Goal: Transaction & Acquisition: Purchase product/service

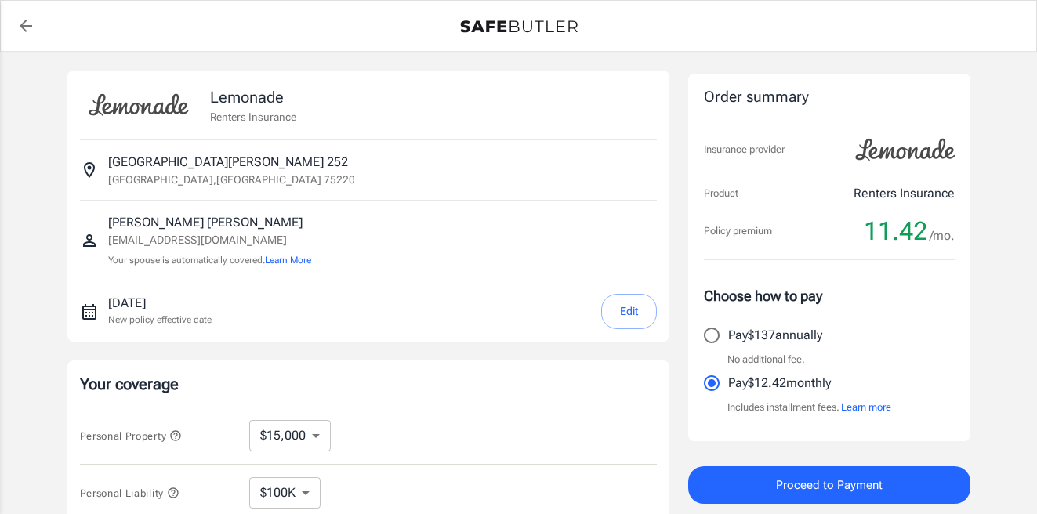
select select "15000"
select select "500"
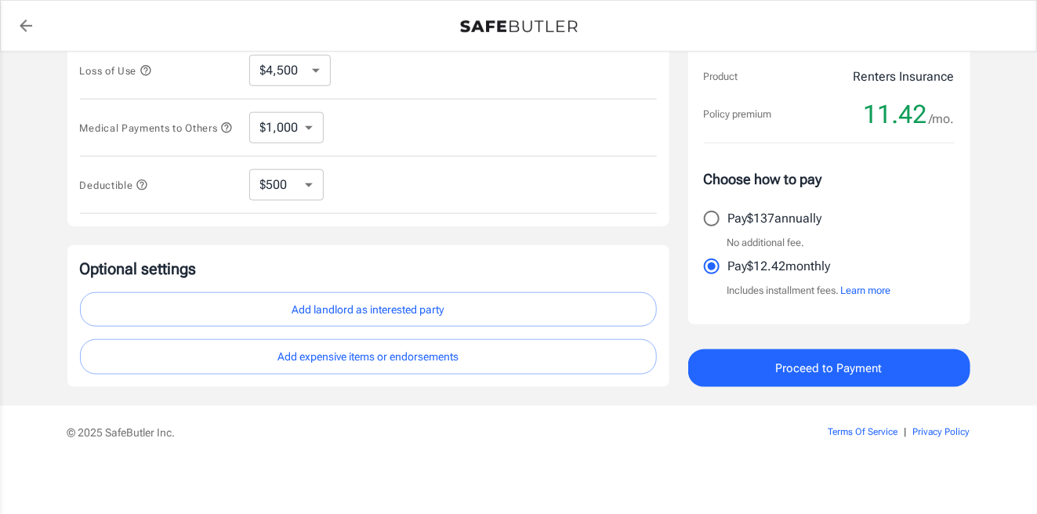
scroll to position [323, 0]
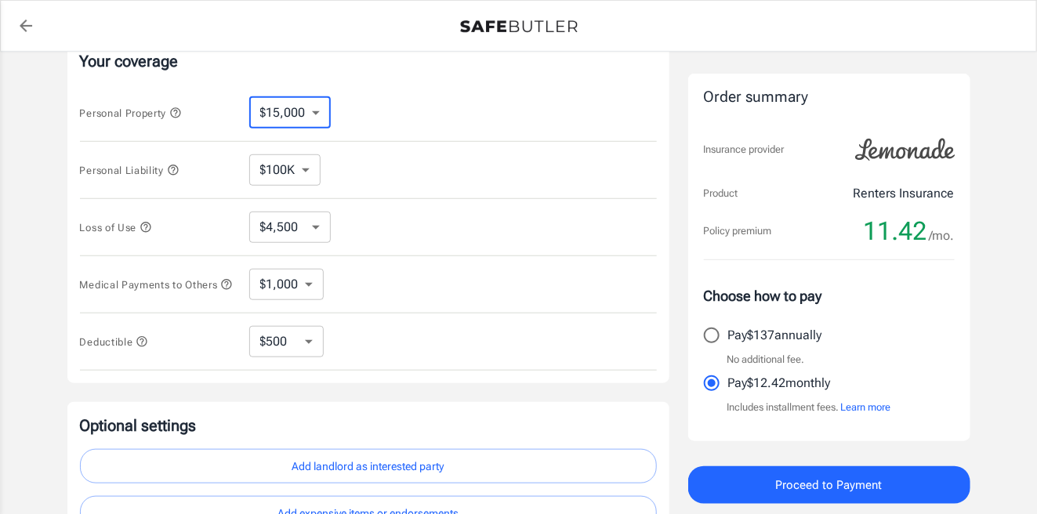
click at [307, 110] on select "$10,000 $15,000 $20,000 $25,000 $30,000 $40,000 $50,000 $100K $150K $200K $250K" at bounding box center [289, 112] width 81 height 31
select select "10000"
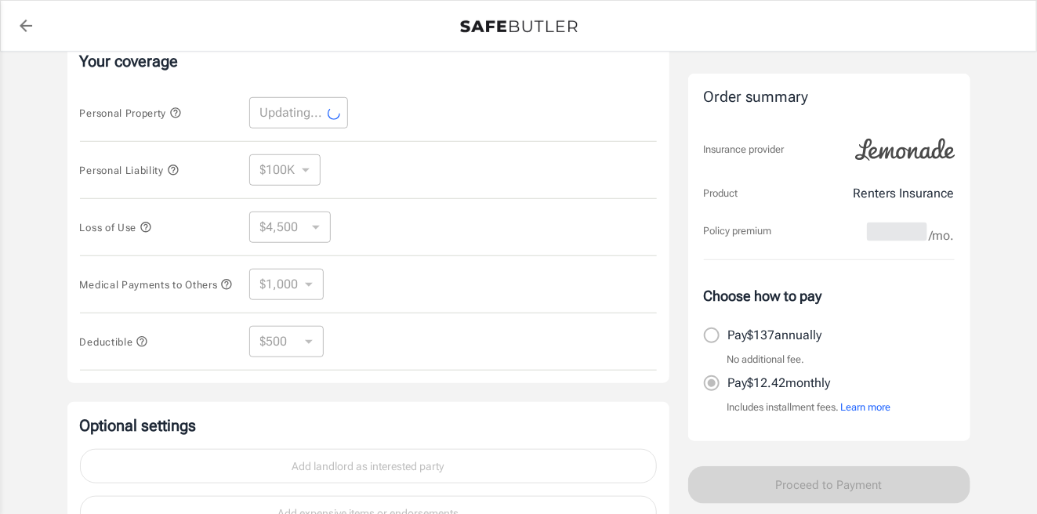
select select "10000"
select select "3000"
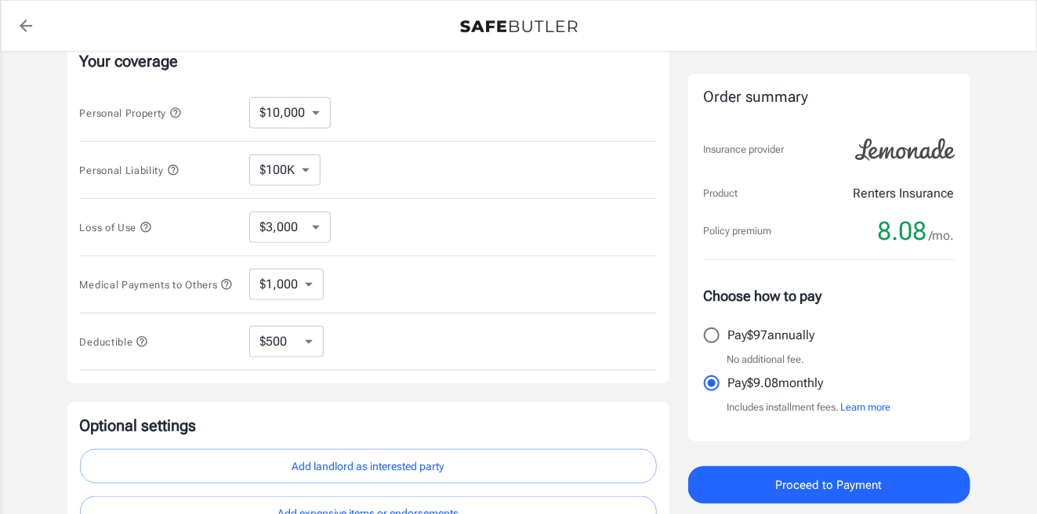
click at [310, 335] on select "$250 $500 $1,000 $2,500" at bounding box center [286, 341] width 74 height 31
select select "2500"
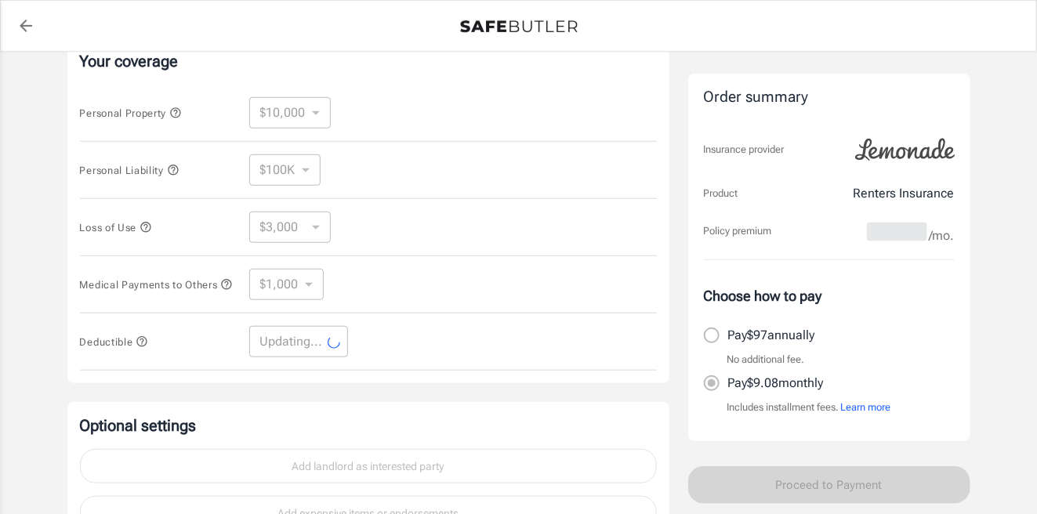
select select "2500"
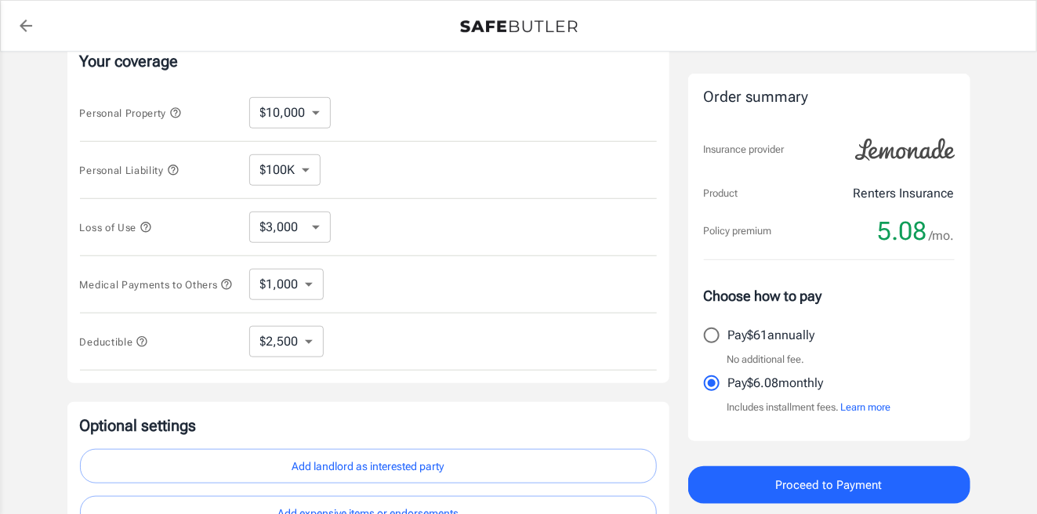
scroll to position [480, 0]
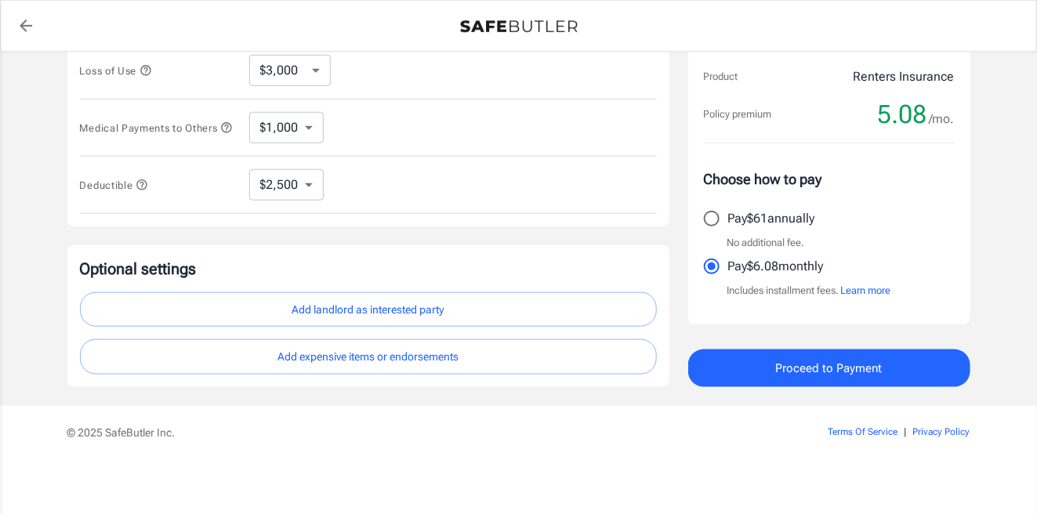
click at [414, 302] on button "Add landlord as interested party" at bounding box center [368, 309] width 577 height 35
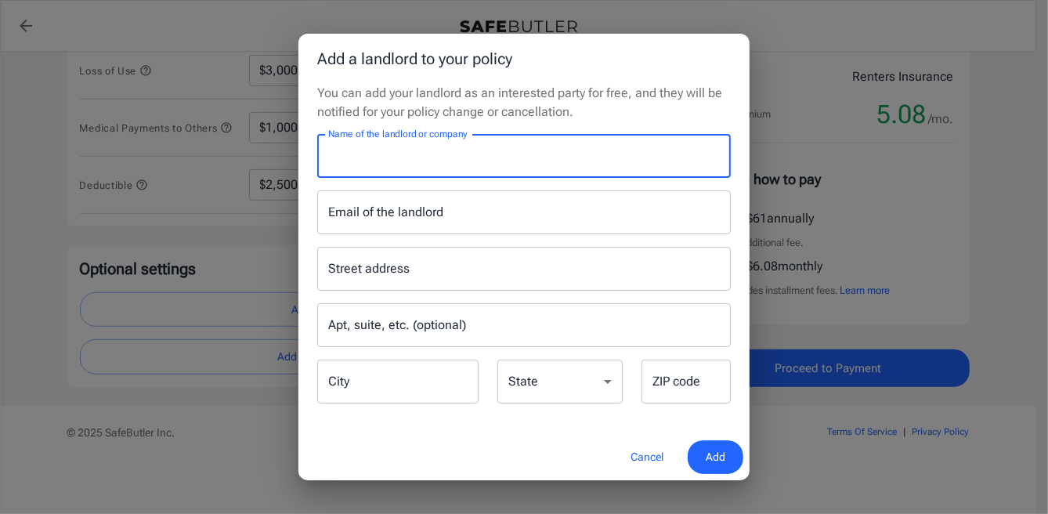
click at [403, 168] on input "Name of the landlord or company" at bounding box center [524, 156] width 414 height 44
type input "Mireya Apartment Homes"
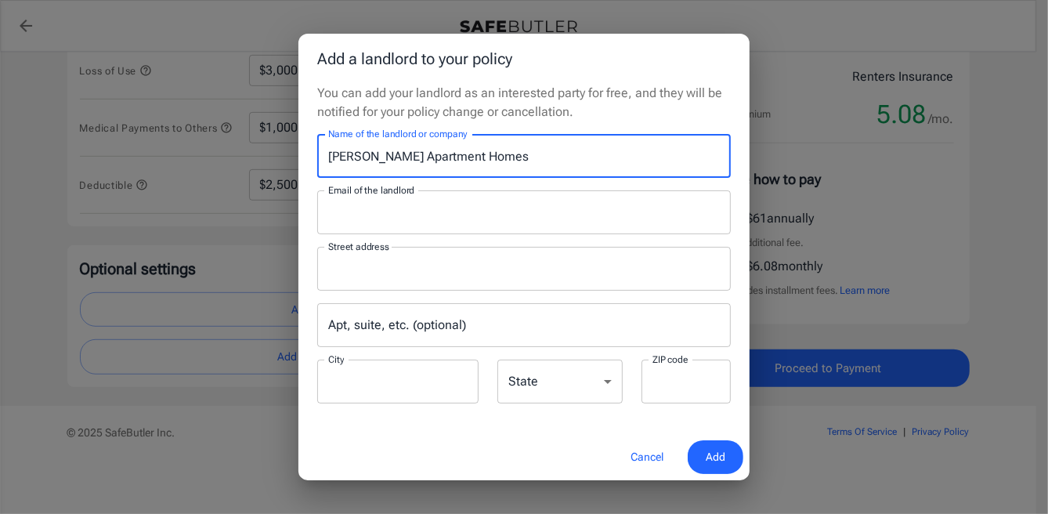
type input "leasing@mireyaaptsliving.com"
type input "P.O.Box 115009"
type input "Carrollton"
type input "75011"
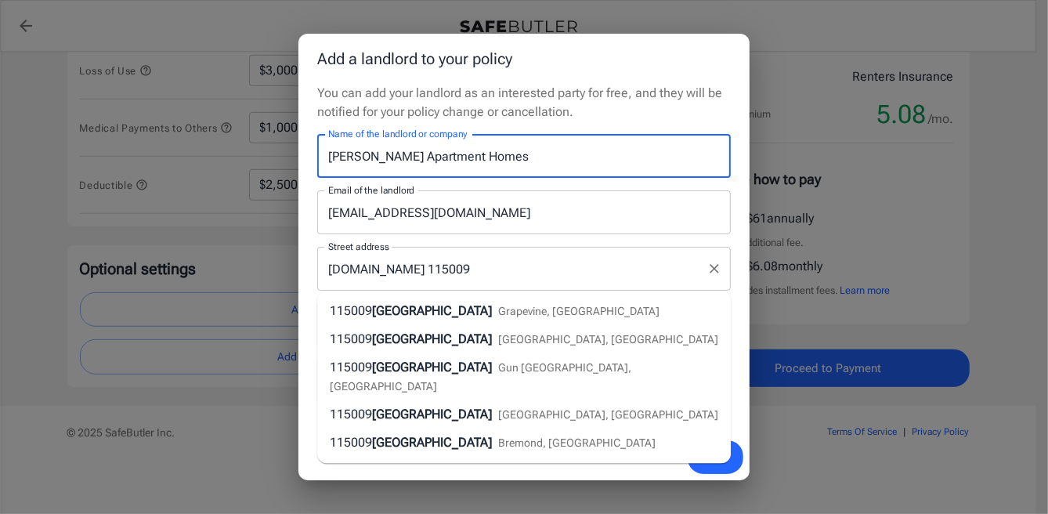
click at [544, 267] on input "P.O.Box 115009" at bounding box center [512, 269] width 376 height 30
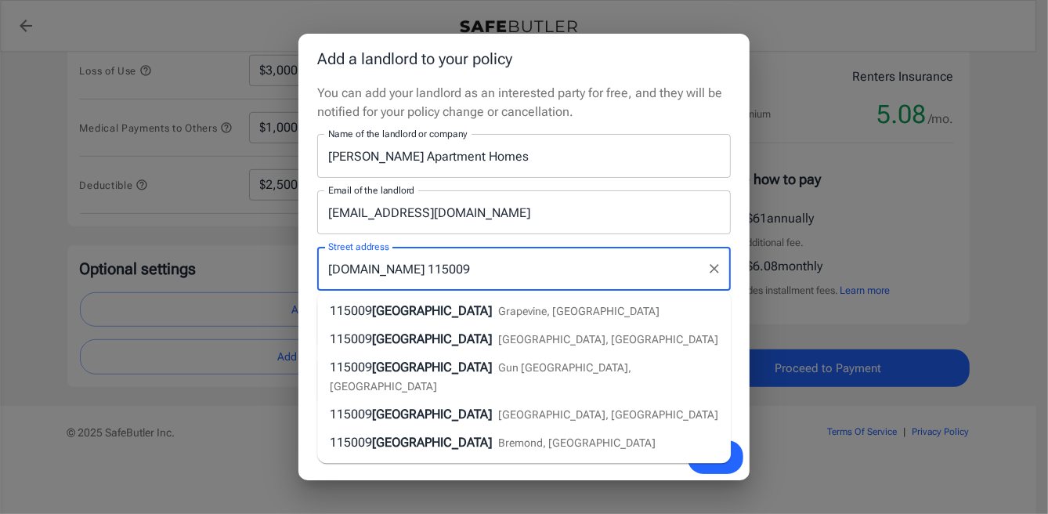
click at [588, 216] on input "leasing@mireyaaptsliving.com" at bounding box center [524, 212] width 414 height 44
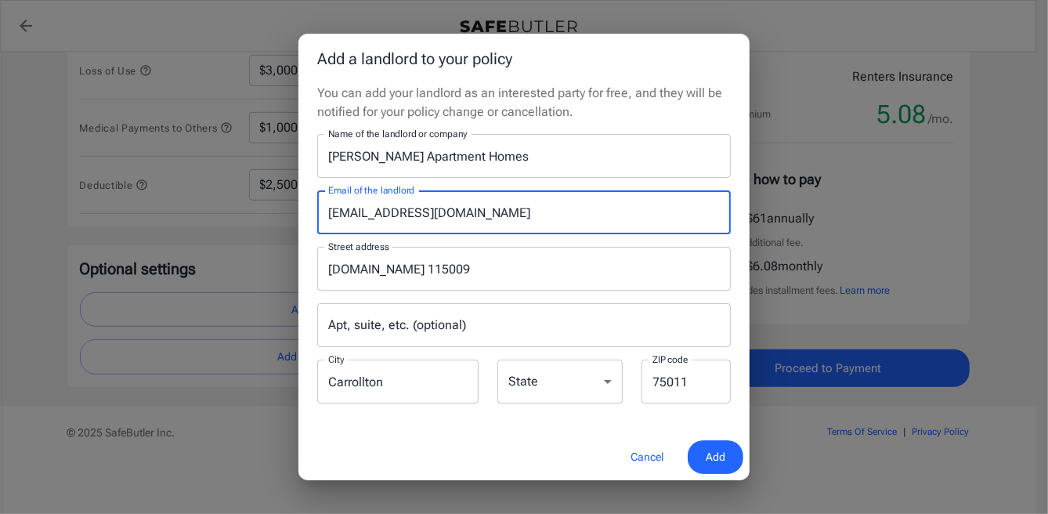
click at [681, 99] on p "You can add your landlord as an interested party for free, and they will be not…" at bounding box center [524, 103] width 414 height 38
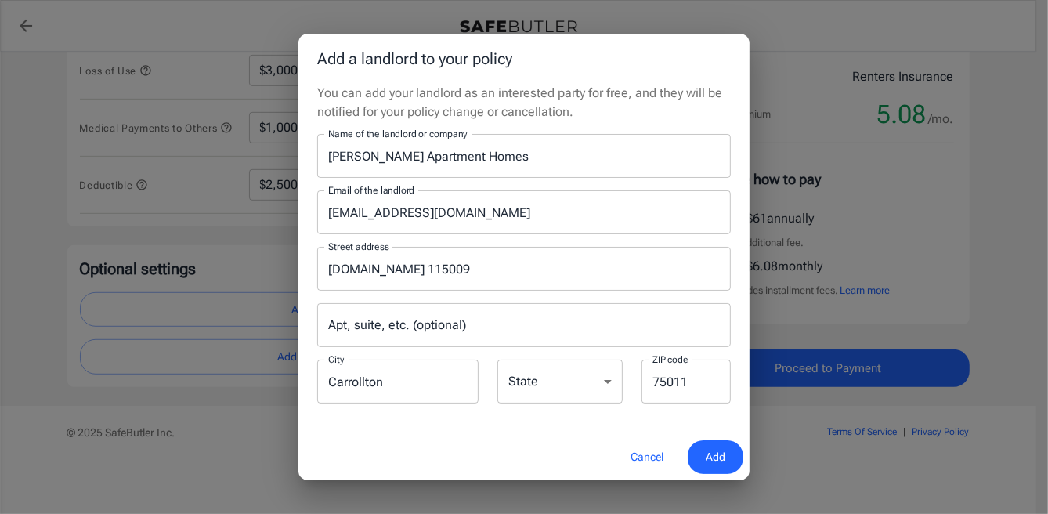
click at [588, 389] on select "Alabama Alaska Arizona Arkansas California Colorado Connecticut Delaware Distri…" at bounding box center [560, 382] width 125 height 44
select select "TX"
click at [498, 360] on select "Alabama Alaska Arizona Arkansas California Colorado Connecticut Delaware Distri…" at bounding box center [560, 382] width 125 height 44
click at [664, 88] on p "You can add your landlord as an interested party for free, and they will be not…" at bounding box center [524, 103] width 414 height 38
click at [711, 460] on span "Add" at bounding box center [716, 457] width 20 height 20
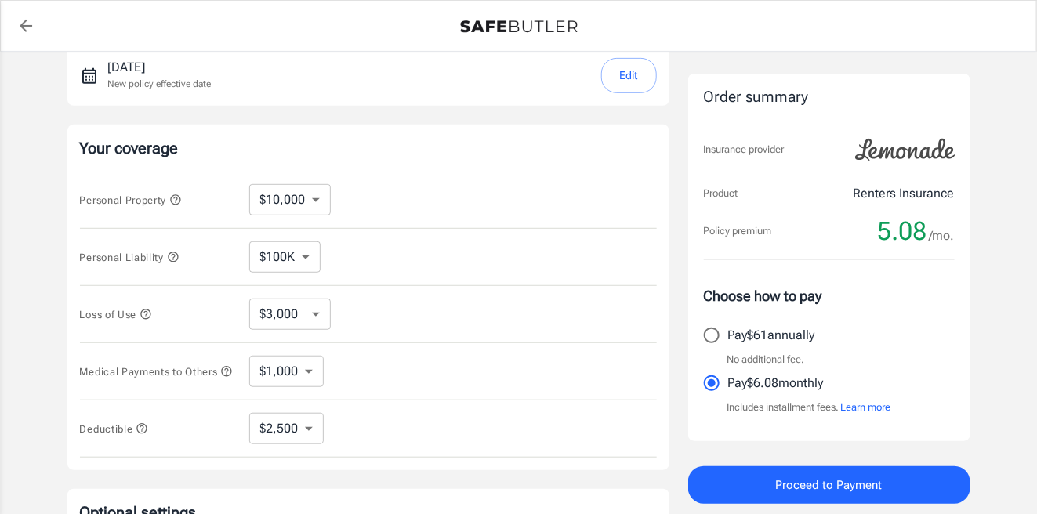
scroll to position [1, 0]
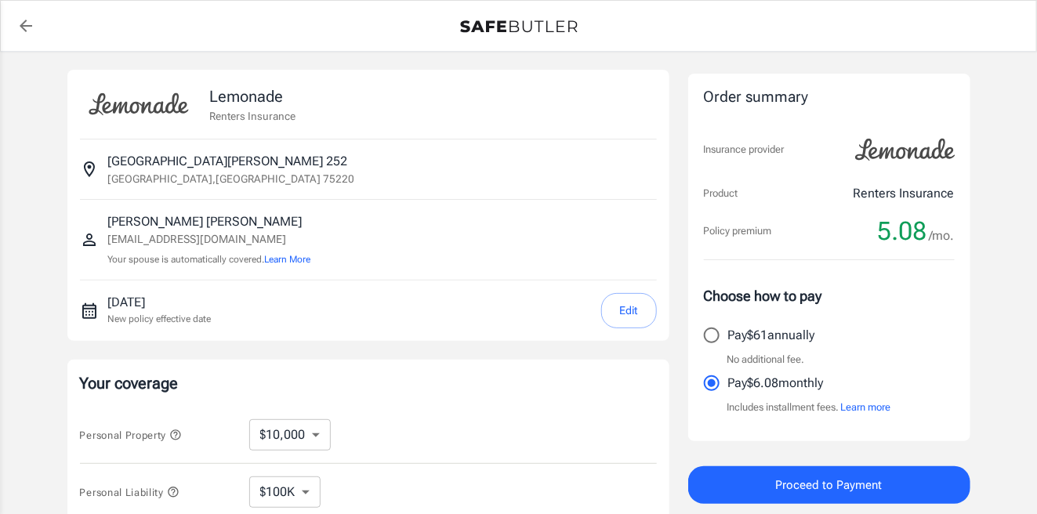
click at [715, 334] on input "Pay $61 annually" at bounding box center [711, 335] width 33 height 33
radio input "true"
click at [480, 322] on div "October 15, 2025 New policy effective date Edit" at bounding box center [382, 310] width 548 height 35
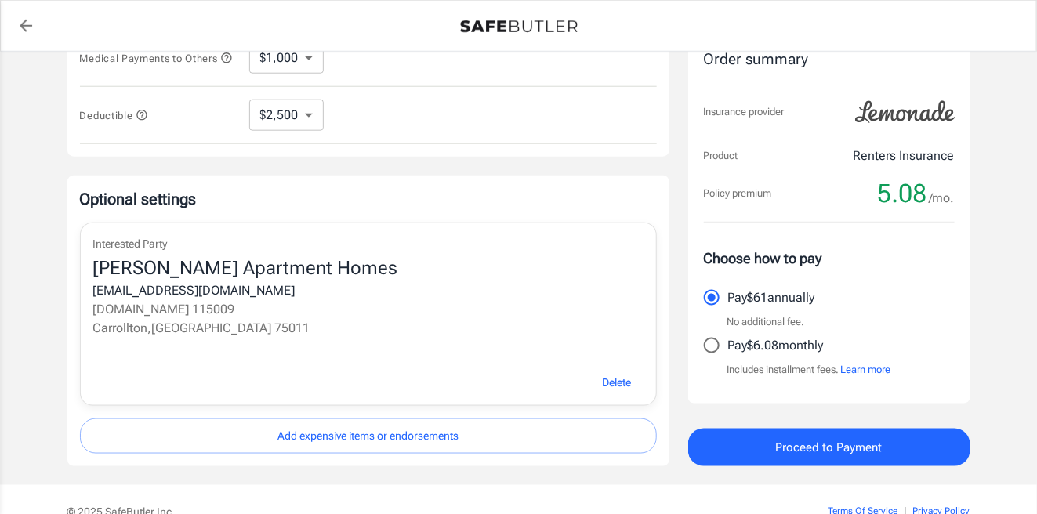
scroll to position [628, 0]
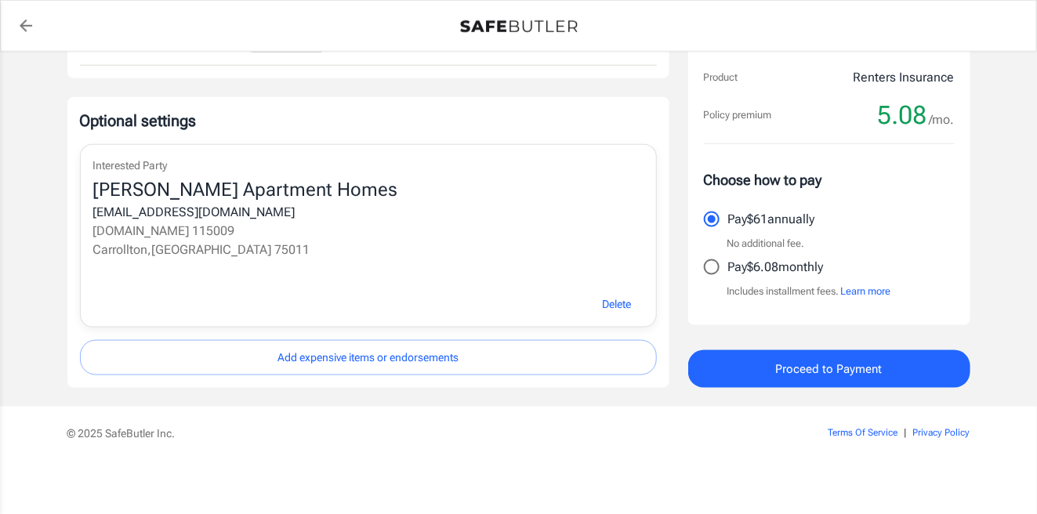
click at [722, 366] on button "Proceed to Payment" at bounding box center [829, 369] width 282 height 38
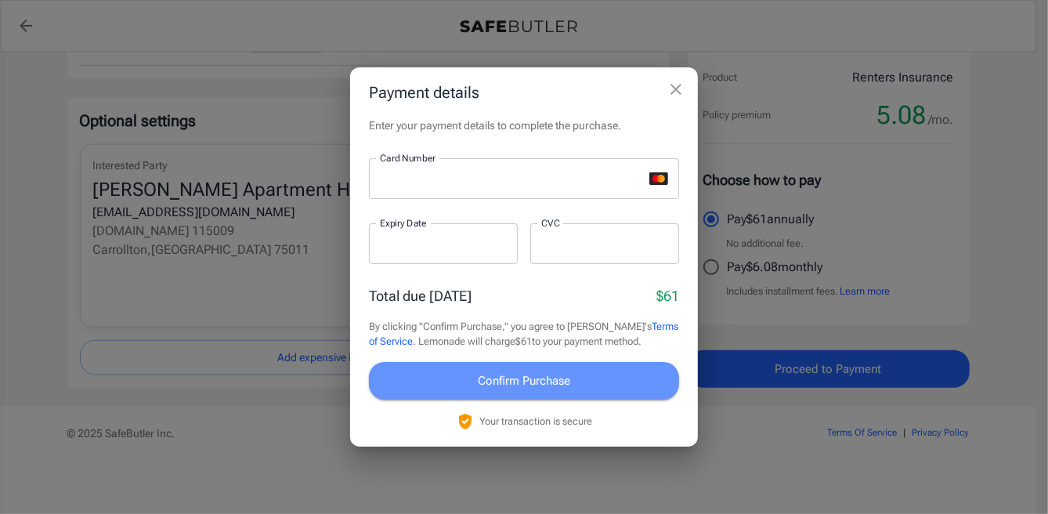
click at [518, 372] on span "Confirm Purchase" at bounding box center [524, 381] width 92 height 20
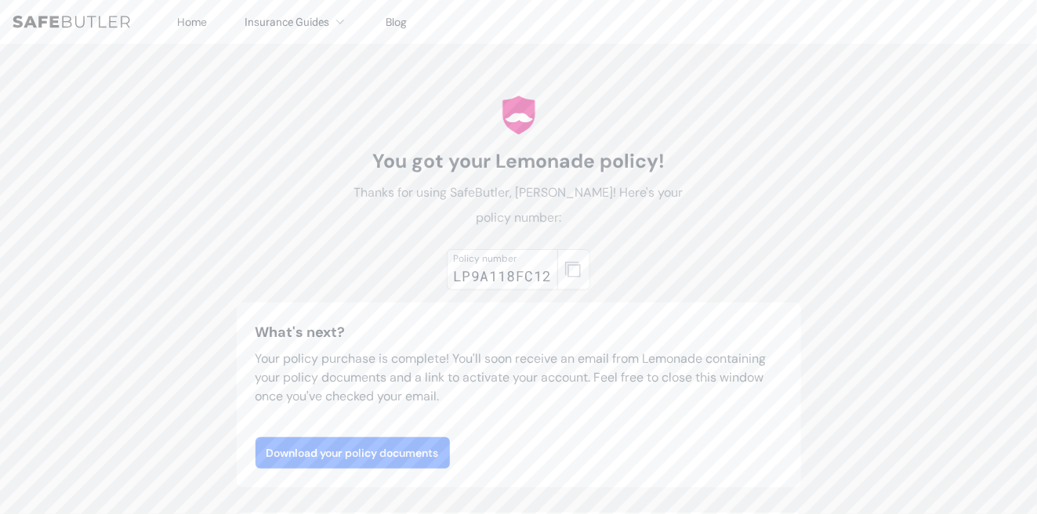
click at [405, 445] on link "Download your policy documents" at bounding box center [352, 452] width 194 height 31
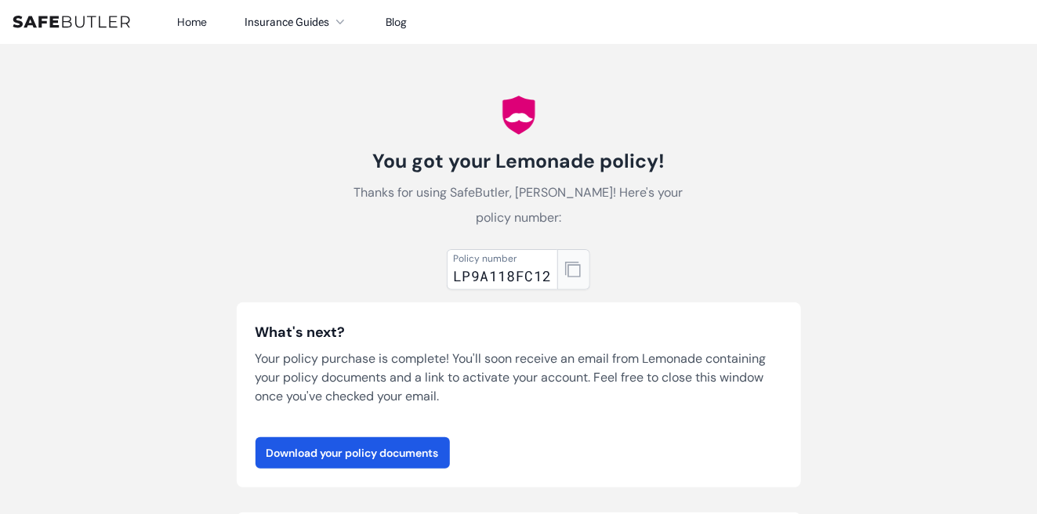
click at [585, 275] on button "button" at bounding box center [573, 269] width 33 height 41
click at [570, 267] on icon "button" at bounding box center [573, 270] width 16 height 16
